Goal: Task Accomplishment & Management: Manage account settings

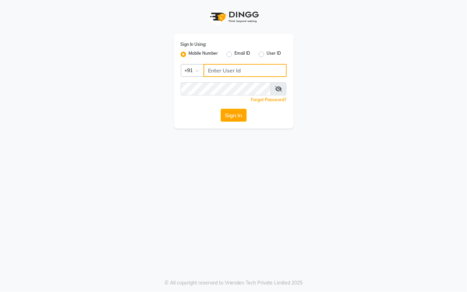
click at [231, 72] on input "Username" at bounding box center [244, 70] width 83 height 13
type input "76269672781"
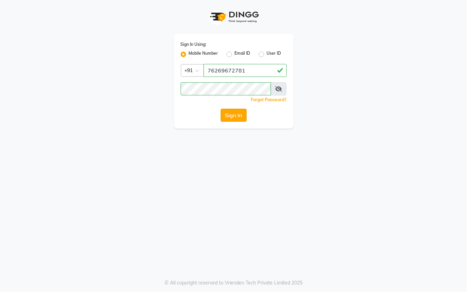
click at [237, 112] on button "Sign In" at bounding box center [233, 115] width 26 height 13
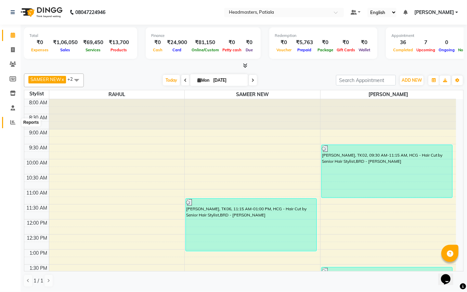
click at [13, 119] on span at bounding box center [13, 123] width 12 height 8
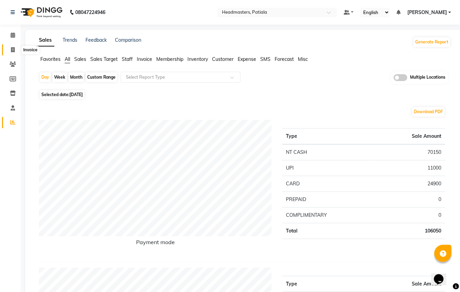
click at [14, 50] on icon at bounding box center [13, 49] width 4 height 5
select select "service"
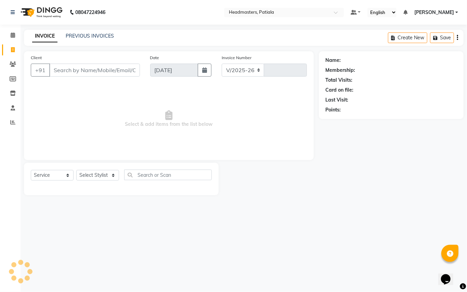
select select "6602"
type input "6167"
click at [89, 35] on link "PREVIOUS INVOICES" at bounding box center [90, 36] width 48 height 6
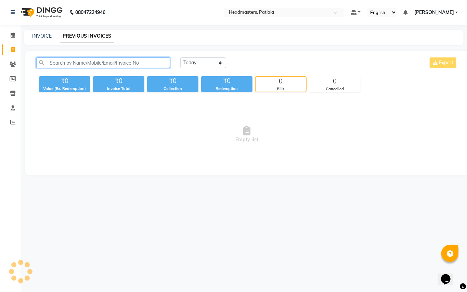
drag, startPoint x: 93, startPoint y: 64, endPoint x: 159, endPoint y: 64, distance: 65.3
click at [96, 64] on input "text" at bounding box center [103, 62] width 134 height 11
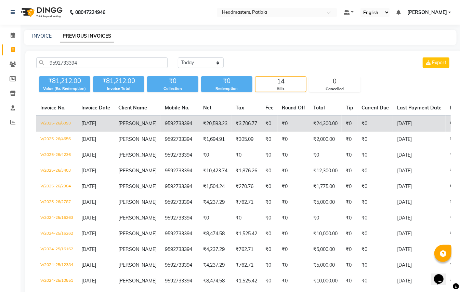
click at [60, 122] on td "V/2025-26/6093" at bounding box center [56, 124] width 41 height 16
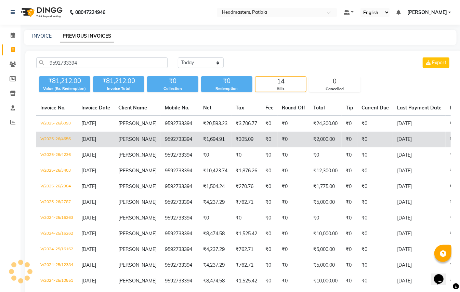
click at [56, 141] on td "V/2025-26/4656" at bounding box center [56, 140] width 41 height 16
click at [44, 139] on td "V/2025-26/4656" at bounding box center [56, 140] width 41 height 16
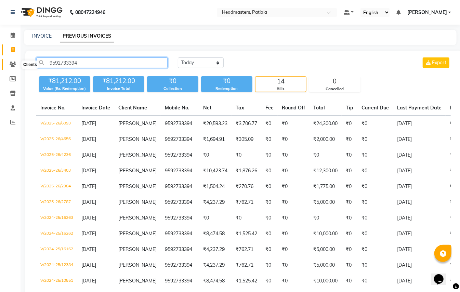
click at [18, 60] on app-home "08047224946 Select Location × Headmasters, Patiala Default Panel My Panel Engli…" at bounding box center [230, 186] width 460 height 373
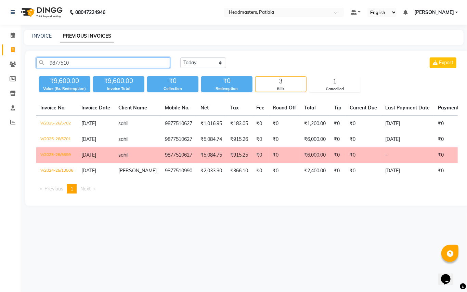
type input "9877510"
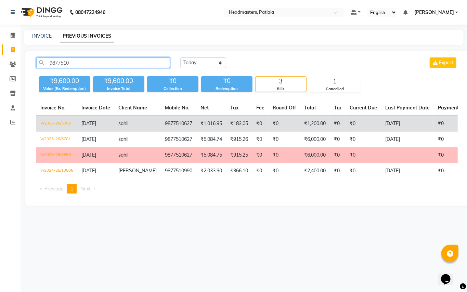
drag, startPoint x: 79, startPoint y: 62, endPoint x: 95, endPoint y: 129, distance: 68.7
click at [8, 61] on app-home "08047224946 Select Location × Headmasters, Patiala Default Panel My Panel Engli…" at bounding box center [233, 108] width 467 height 216
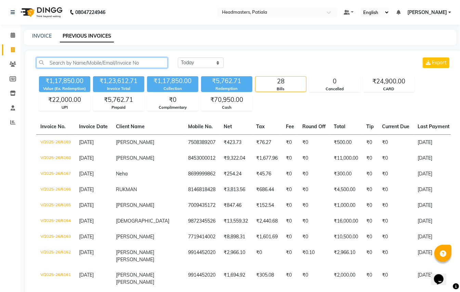
click at [102, 64] on input "text" at bounding box center [101, 62] width 131 height 11
click at [214, 64] on select "Today Yesterday Custom Range" at bounding box center [201, 62] width 46 height 11
select select "yesterday"
click at [178, 57] on select "Today Yesterday Custom Range" at bounding box center [201, 62] width 46 height 11
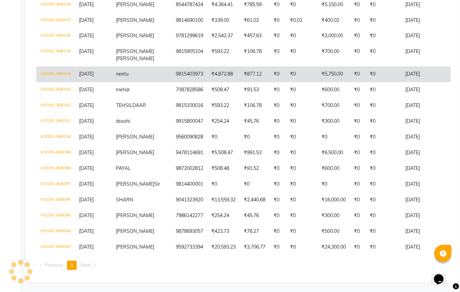
scroll to position [673, 0]
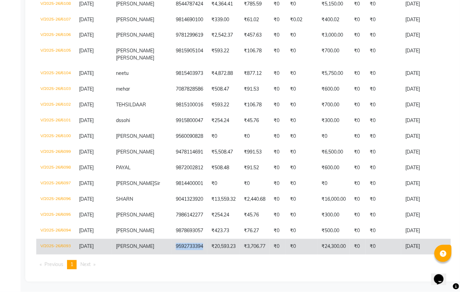
drag, startPoint x: 186, startPoint y: 239, endPoint x: 154, endPoint y: 242, distance: 32.0
click at [172, 242] on td "9592733394" at bounding box center [190, 247] width 36 height 16
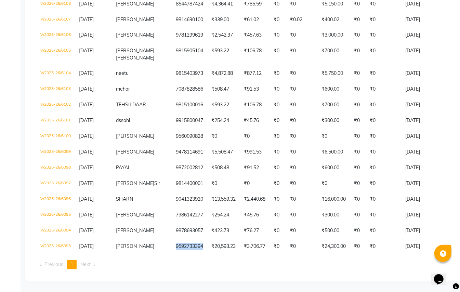
copy td "9592733394"
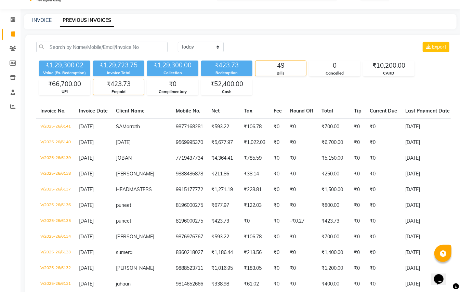
scroll to position [0, 0]
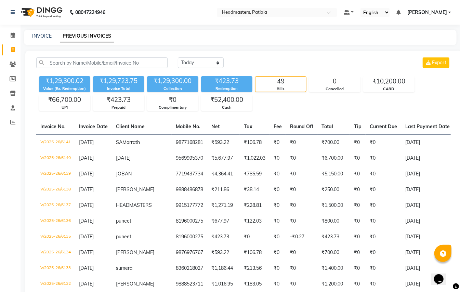
click at [91, 64] on input "text" at bounding box center [101, 62] width 131 height 11
paste input "9592733394"
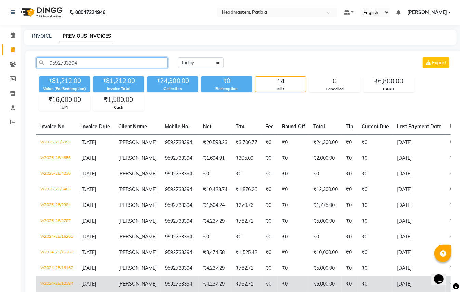
type input "9592733394"
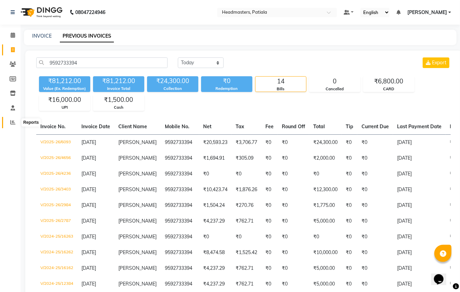
click at [10, 122] on span at bounding box center [13, 123] width 12 height 8
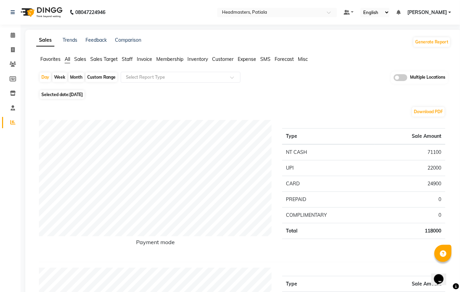
click at [12, 117] on link "Reports" at bounding box center [10, 122] width 16 height 11
click at [128, 60] on span "Staff" at bounding box center [127, 59] width 11 height 6
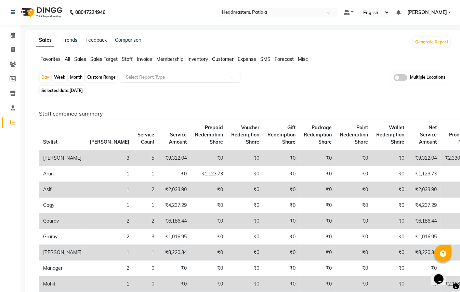
click at [80, 89] on span "01-09-2025" at bounding box center [75, 90] width 13 height 5
select select "9"
select select "2025"
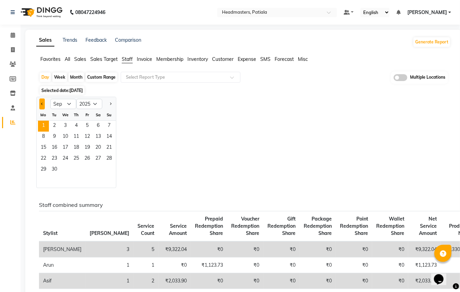
click at [41, 105] on button "Previous month" at bounding box center [41, 103] width 5 height 11
select select "8"
click at [111, 170] on span "31" at bounding box center [109, 169] width 11 height 11
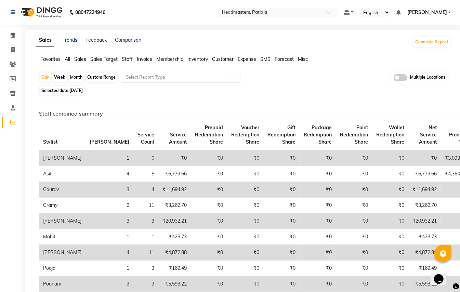
click at [84, 87] on span "Selected date: 31-08-2025" at bounding box center [62, 90] width 45 height 9
select select "8"
select select "2025"
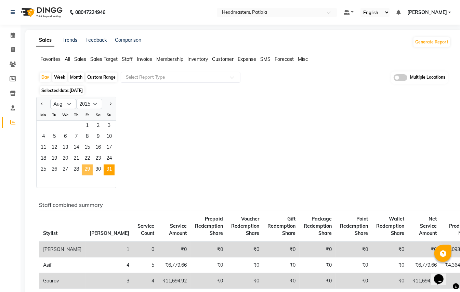
click at [88, 170] on span "29" at bounding box center [87, 169] width 11 height 11
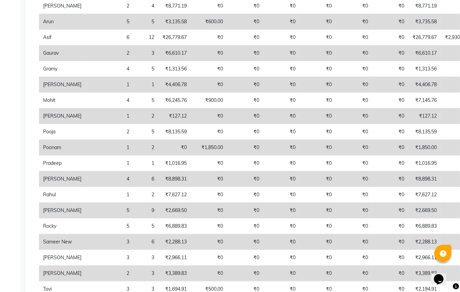
scroll to position [273, 0]
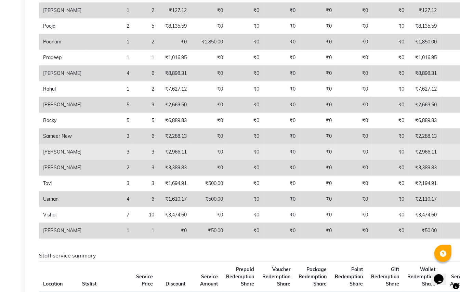
click at [227, 160] on td "₹0" at bounding box center [245, 152] width 36 height 16
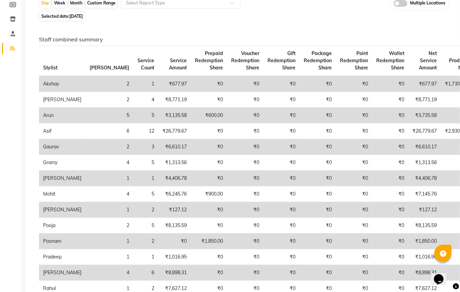
scroll to position [0, 0]
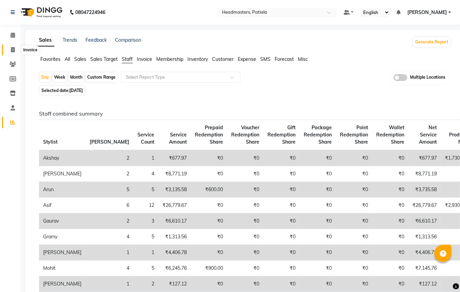
click at [10, 48] on span at bounding box center [13, 50] width 12 height 8
select select "service"
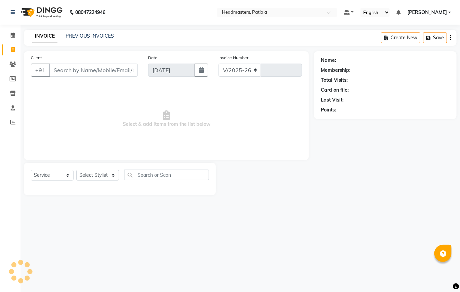
select select "6602"
type input "6174"
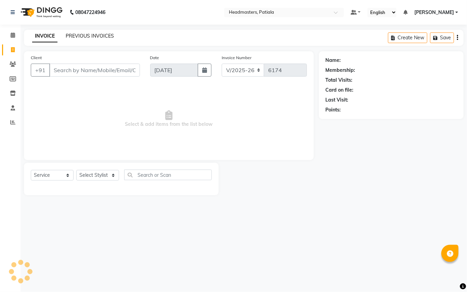
click at [85, 33] on link "PREVIOUS INVOICES" at bounding box center [90, 36] width 48 height 6
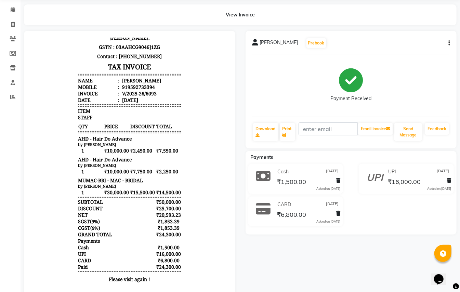
scroll to position [51, 0]
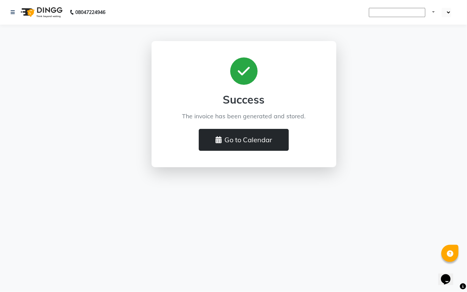
click at [247, 140] on button "Go to Calendar" at bounding box center [244, 140] width 90 height 22
click at [246, 133] on button "Go to Calendar" at bounding box center [244, 140] width 90 height 22
click at [219, 138] on icon at bounding box center [218, 139] width 6 height 7
click at [230, 143] on button "Go to Calendar" at bounding box center [244, 140] width 90 height 22
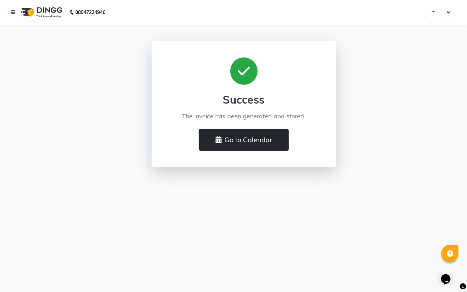
click at [230, 141] on button "Go to Calendar" at bounding box center [244, 140] width 90 height 22
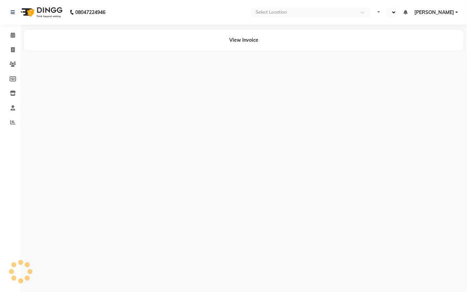
select select "en"
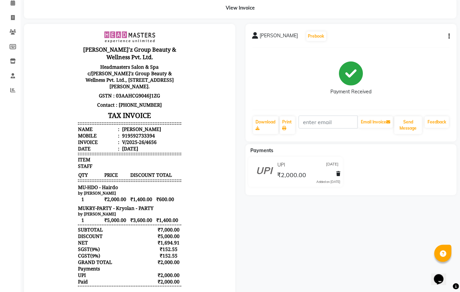
scroll to position [45, 0]
